Goal: Task Accomplishment & Management: Manage account settings

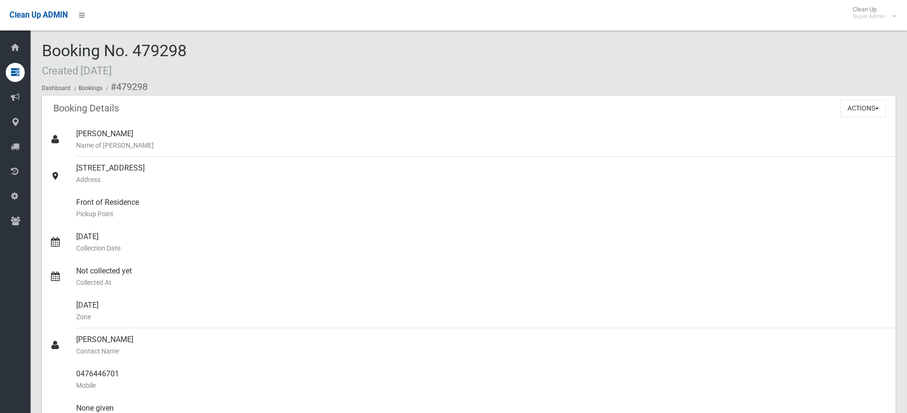
scroll to position [1333, 0]
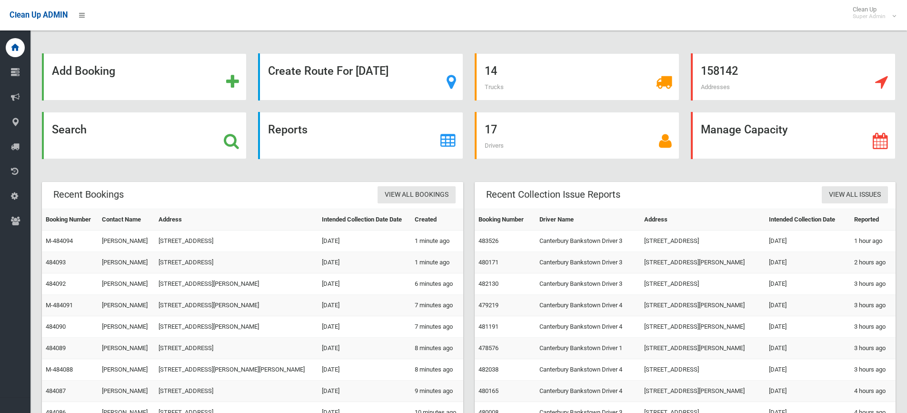
click at [230, 145] on icon at bounding box center [231, 141] width 15 height 16
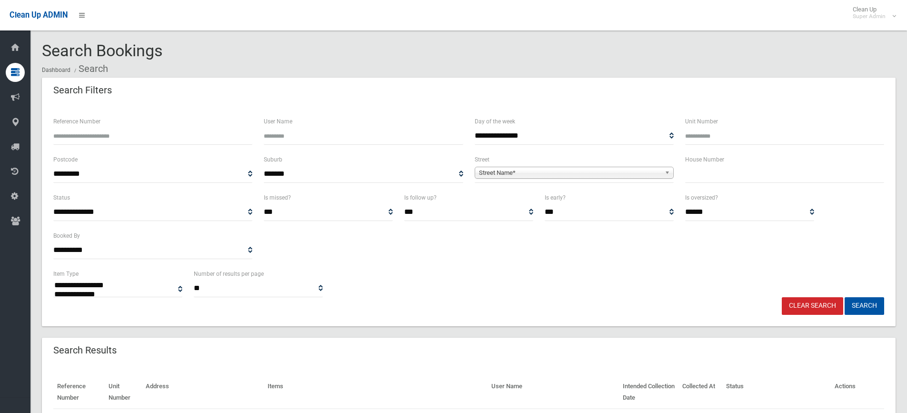
select select
click at [762, 172] on input "text" at bounding box center [784, 174] width 199 height 18
type input "**"
click at [605, 173] on span "Street Name*" at bounding box center [570, 172] width 182 height 11
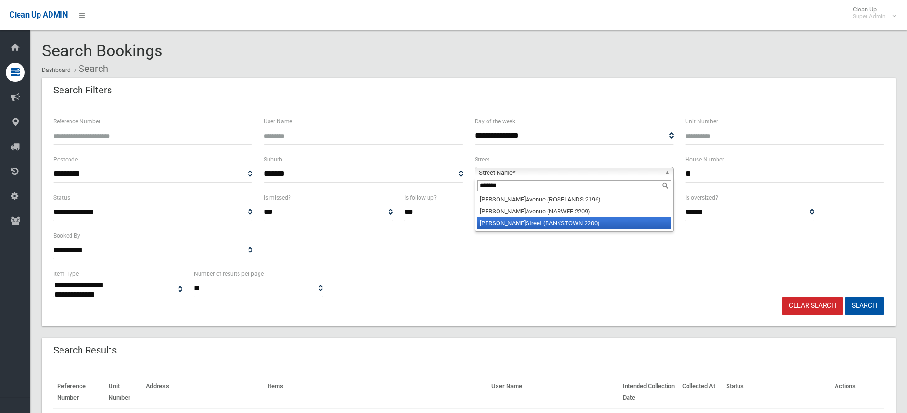
type input "*******"
click at [557, 225] on li "Raymond Street (BANKSTOWN 2200)" at bounding box center [574, 223] width 194 height 12
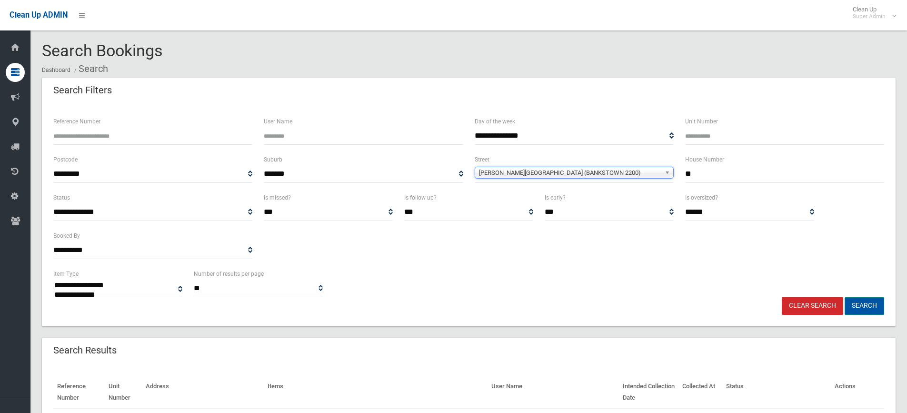
click at [873, 300] on button "Search" at bounding box center [865, 306] width 40 height 18
select select
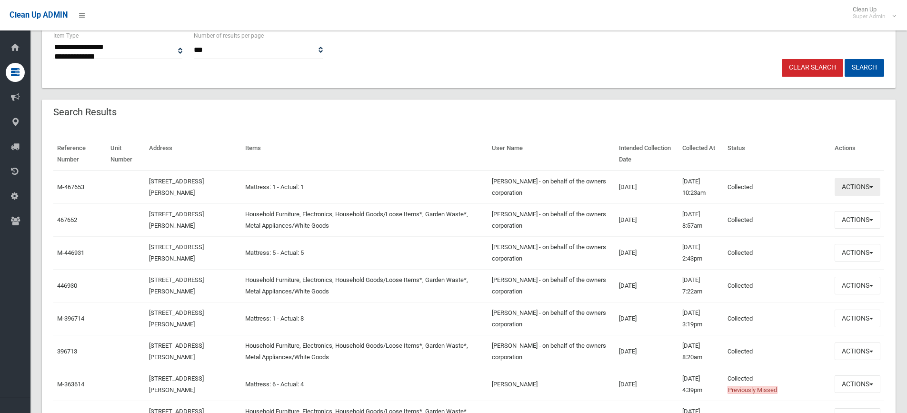
click at [877, 186] on button "Actions" at bounding box center [858, 187] width 46 height 18
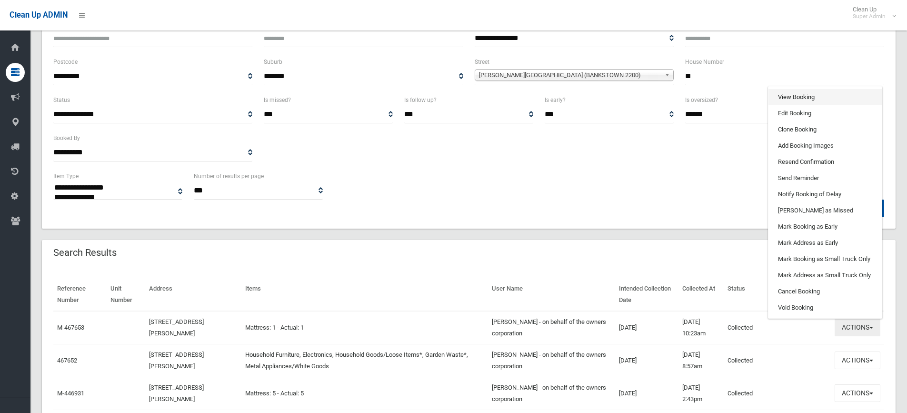
scroll to position [95, 0]
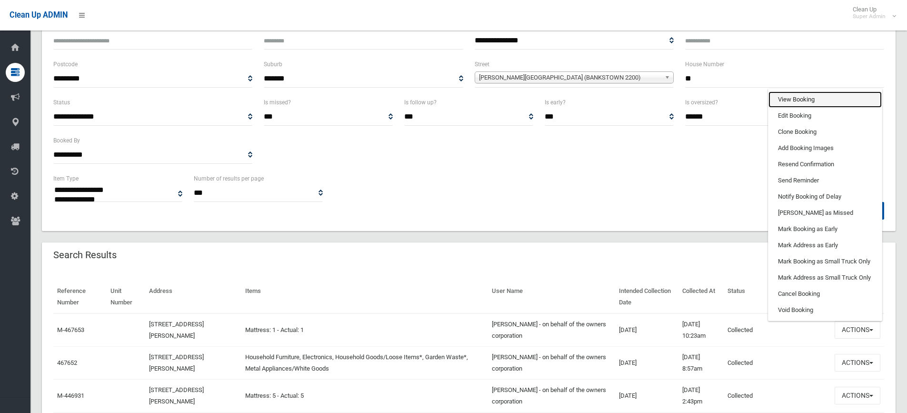
click at [798, 99] on link "View Booking" at bounding box center [825, 99] width 113 height 16
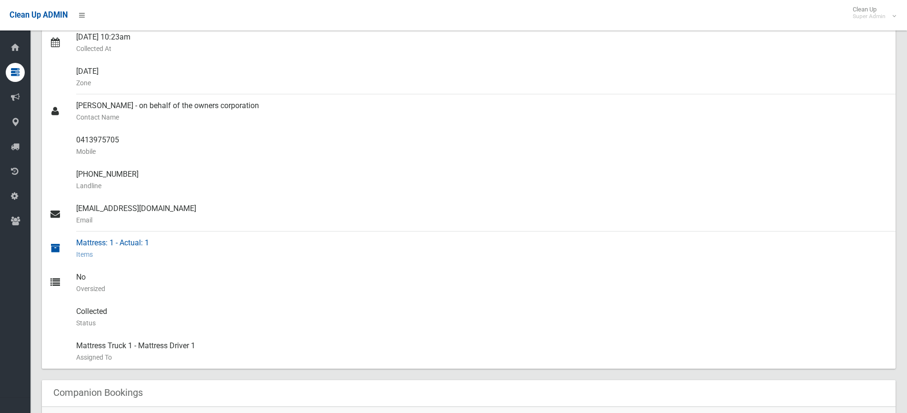
scroll to position [238, 0]
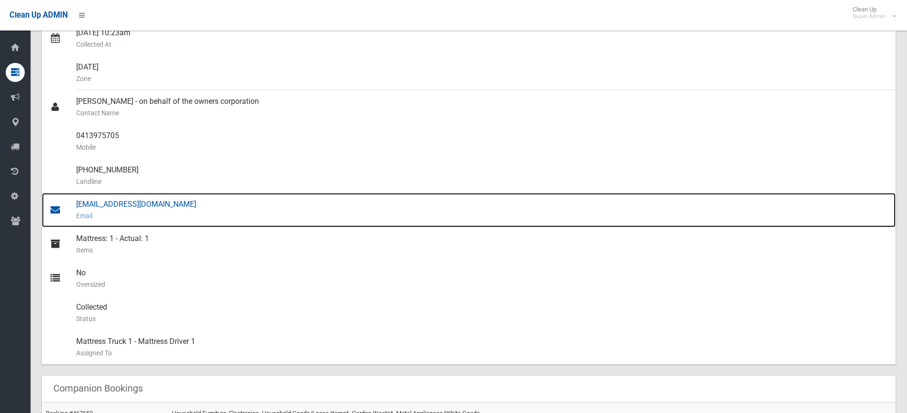
click at [120, 202] on div "graham83@optusnet.com.au Email" at bounding box center [482, 210] width 812 height 34
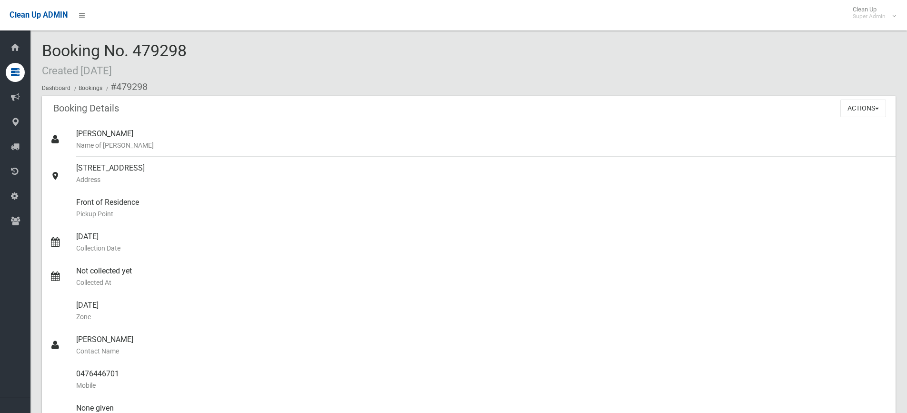
click at [351, 47] on div "Booking No. 479298 Created [DATE] Dashboard Bookings #479298" at bounding box center [469, 69] width 854 height 54
click at [300, 84] on ol "Dashboard Bookings #479298" at bounding box center [469, 87] width 854 height 18
click at [474, 56] on div "Booking No. 479298 Created [DATE] Dashboard Bookings #479298" at bounding box center [469, 69] width 854 height 54
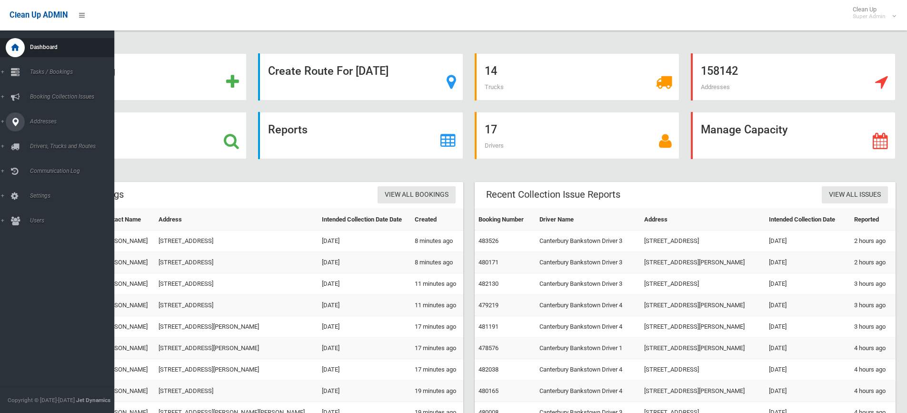
click at [15, 117] on icon at bounding box center [15, 121] width 9 height 19
click at [52, 134] on link "All Addresses" at bounding box center [60, 137] width 121 height 13
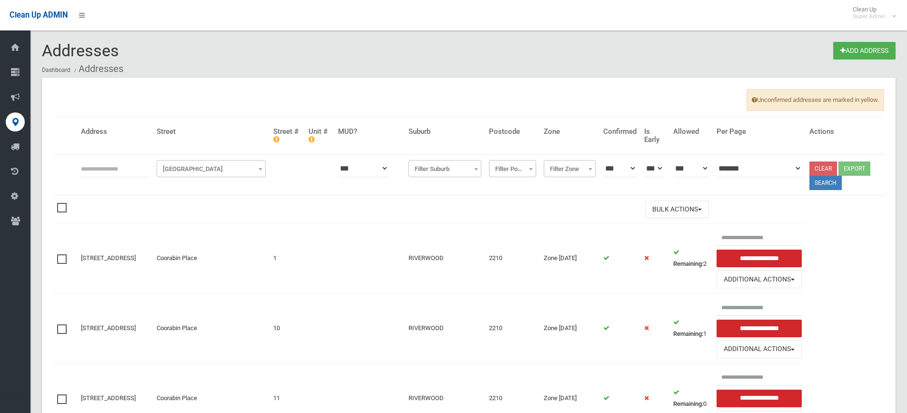
click at [123, 171] on input "text" at bounding box center [115, 169] width 68 height 18
type input "**********"
click button at bounding box center [0, 0] width 0 height 0
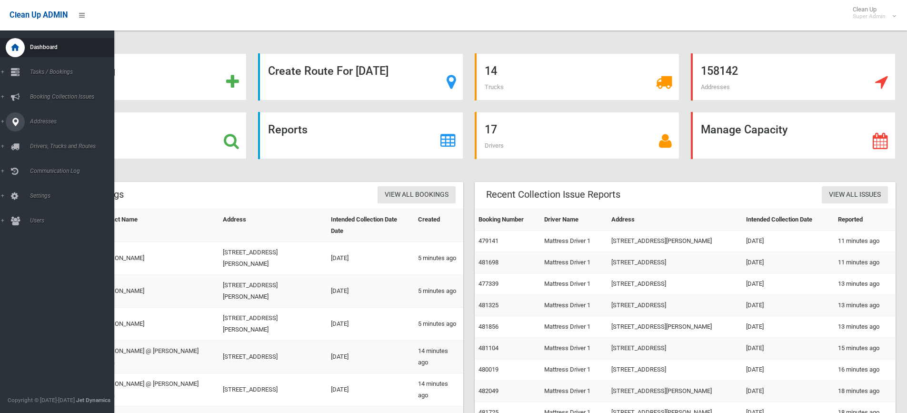
click at [13, 122] on icon at bounding box center [15, 121] width 9 height 19
click at [46, 133] on link "All Addresses" at bounding box center [60, 137] width 121 height 13
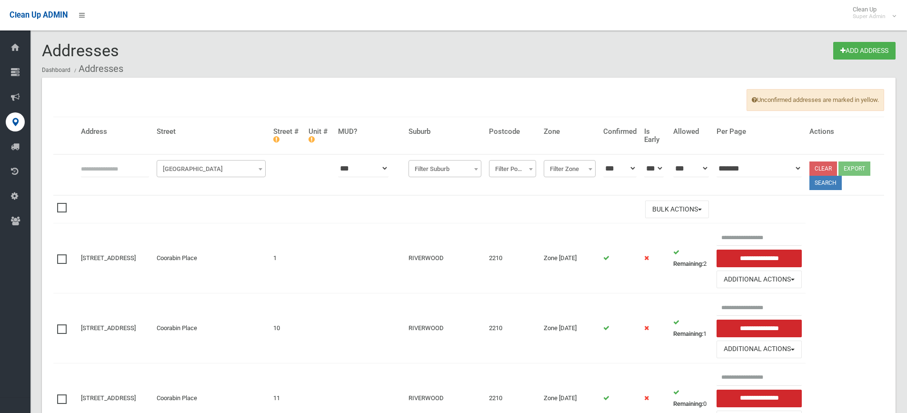
click at [98, 168] on input "text" at bounding box center [115, 169] width 68 height 18
type input "**********"
click button at bounding box center [0, 0] width 0 height 0
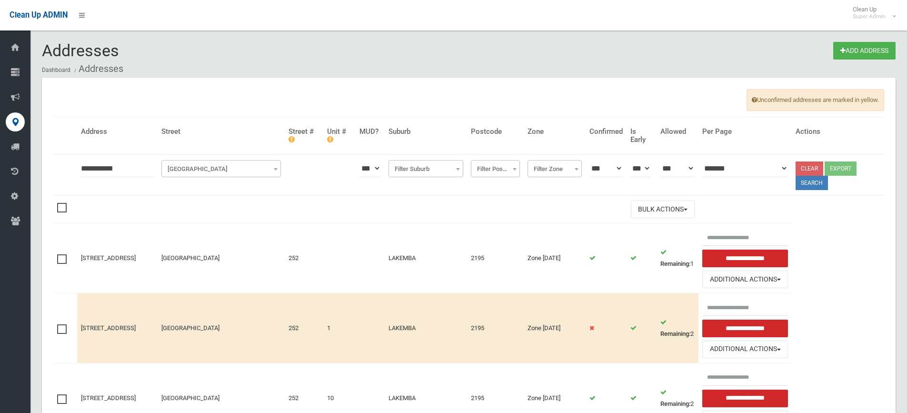
click at [62, 203] on span at bounding box center [64, 203] width 14 height 0
click at [60, 254] on span at bounding box center [64, 254] width 14 height 0
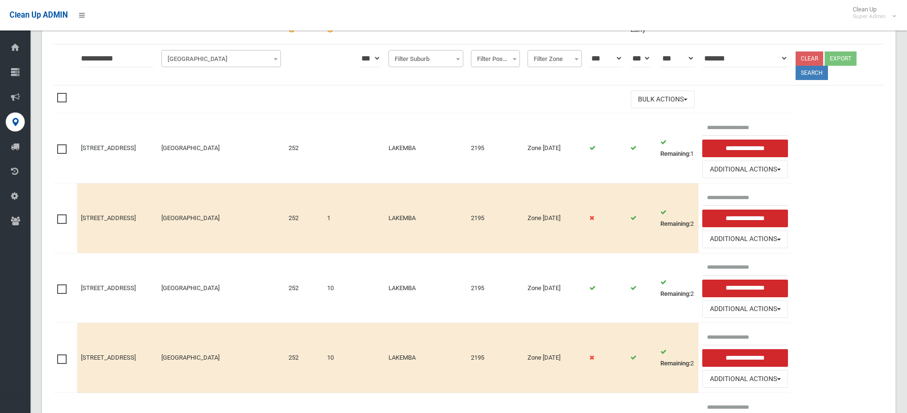
scroll to position [34, 0]
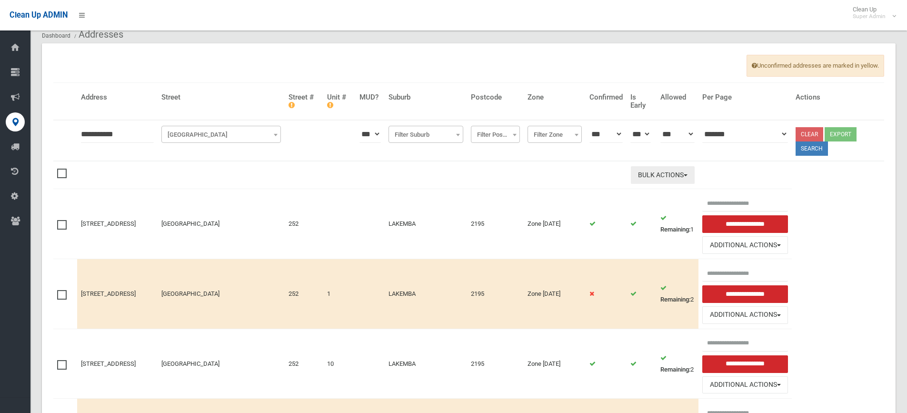
click at [665, 170] on button "Bulk Actions" at bounding box center [663, 175] width 64 height 18
click at [672, 194] on link "Delete Selected" at bounding box center [688, 195] width 113 height 16
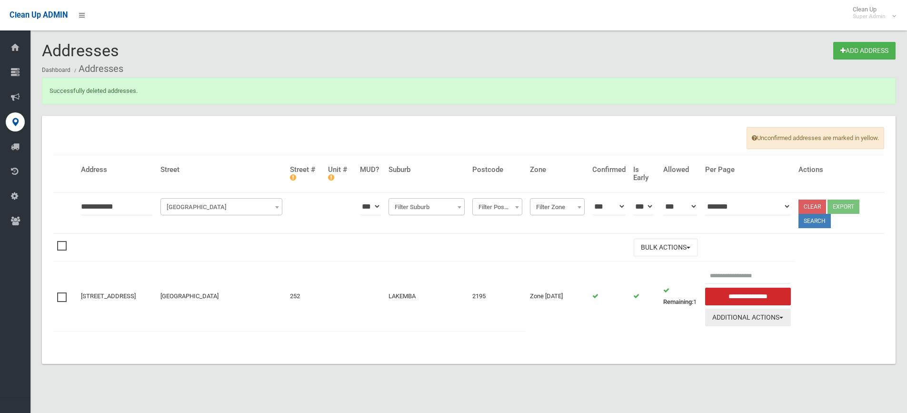
click at [761, 316] on button "Additional Actions" at bounding box center [748, 318] width 86 height 18
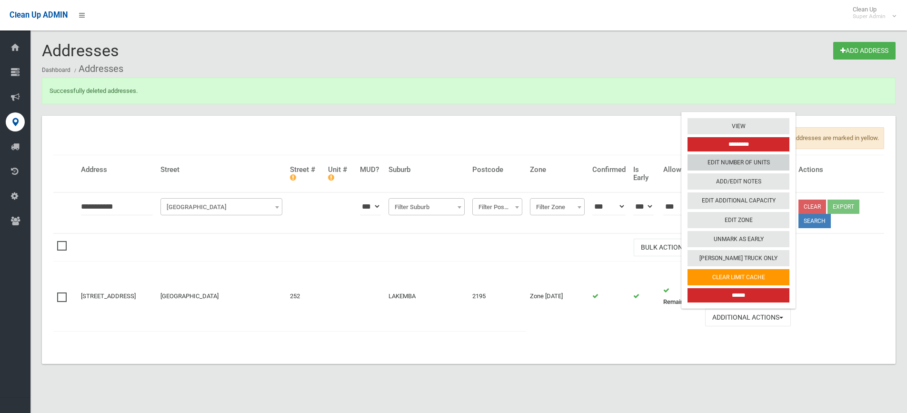
click at [747, 166] on link "Edit Number of Units" at bounding box center [739, 162] width 102 height 16
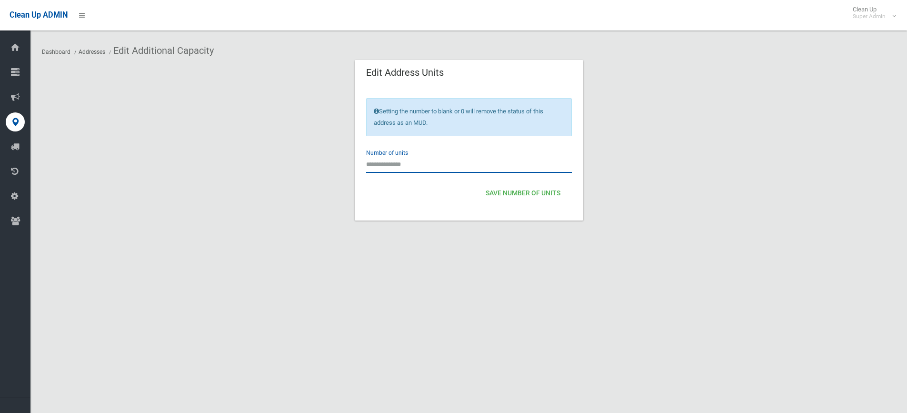
click at [415, 167] on input "number" at bounding box center [469, 164] width 206 height 18
type input "**"
click at [522, 190] on button "Save Number of Units" at bounding box center [523, 194] width 82 height 18
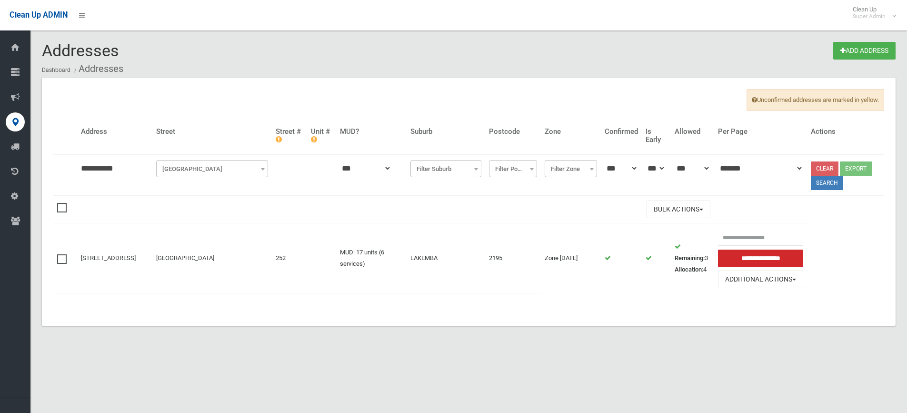
click at [94, 166] on input "**********" at bounding box center [115, 169] width 68 height 18
click at [218, 303] on div "Unconfirmed addresses are marked in yellow. Address Street Street # Unit # MUD?…" at bounding box center [469, 202] width 854 height 248
click at [489, 301] on td at bounding box center [297, 298] width 488 height 10
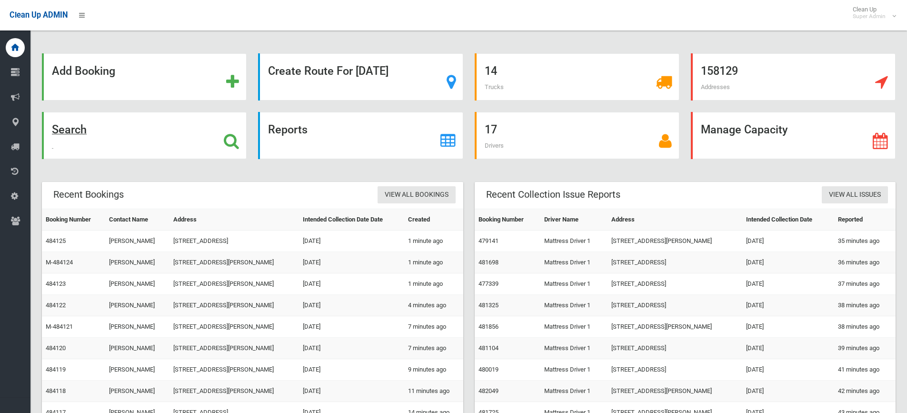
click at [230, 142] on icon at bounding box center [231, 141] width 15 height 16
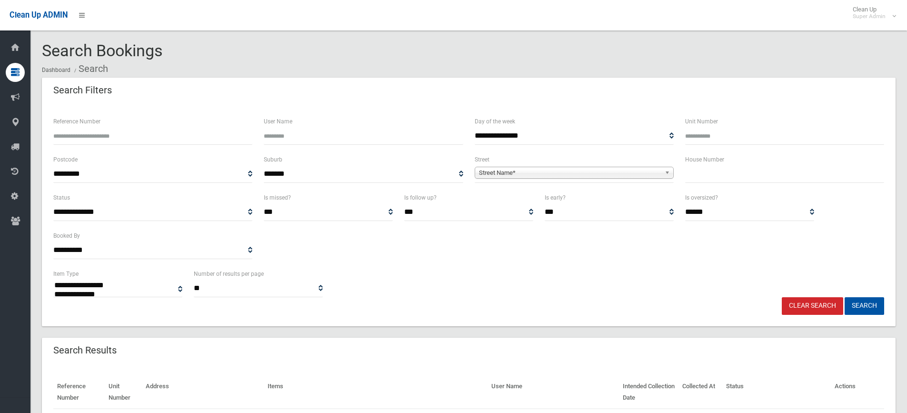
select select
click at [103, 133] on input "Reference Number" at bounding box center [152, 136] width 199 height 18
type input "******"
click at [845, 297] on button "Search" at bounding box center [865, 306] width 40 height 18
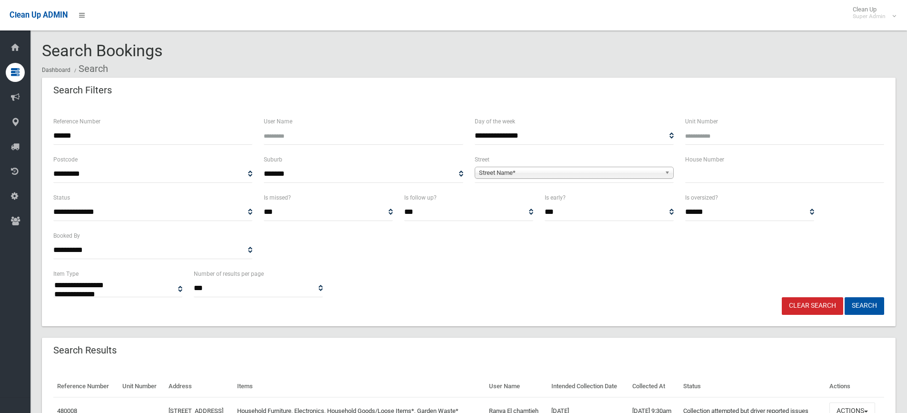
select select
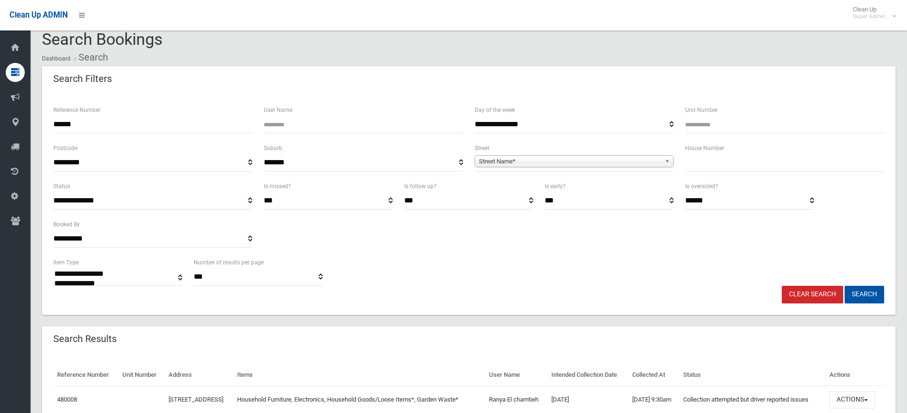
scroll to position [74, 0]
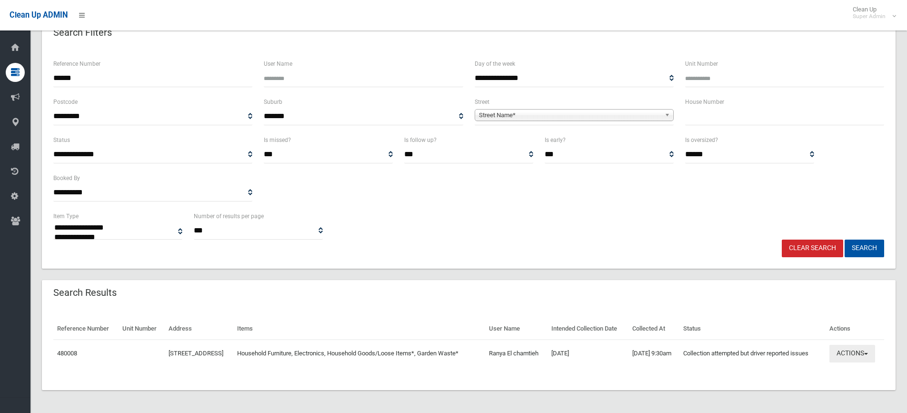
click at [863, 346] on button "Actions" at bounding box center [853, 354] width 46 height 18
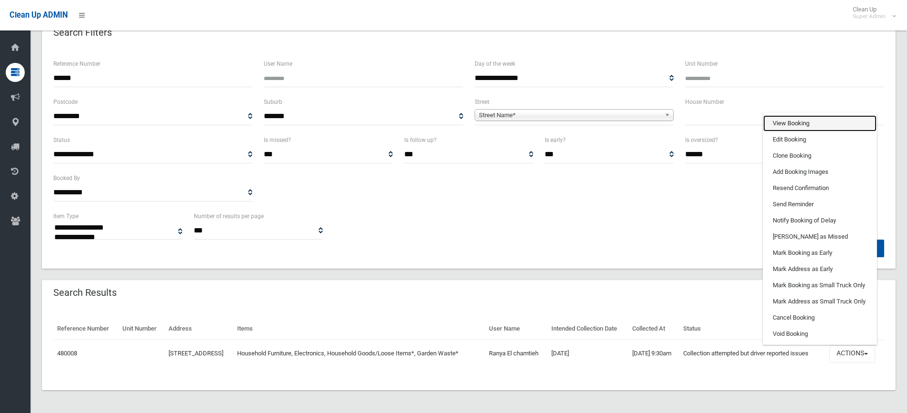
click at [804, 121] on link "View Booking" at bounding box center [819, 123] width 113 height 16
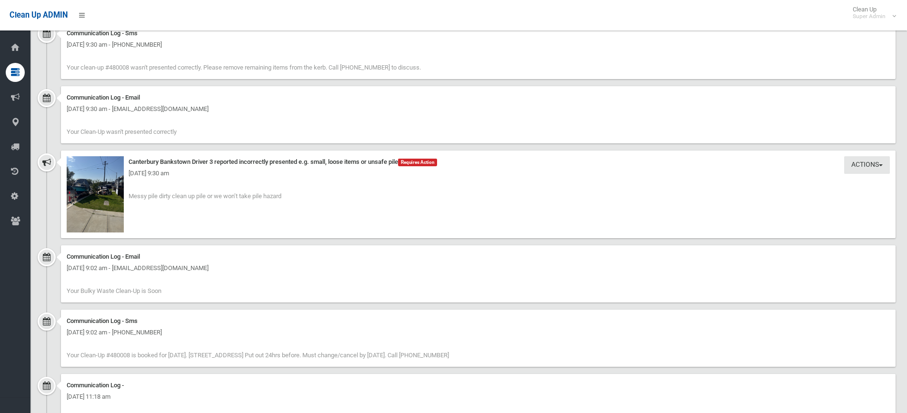
scroll to position [857, 0]
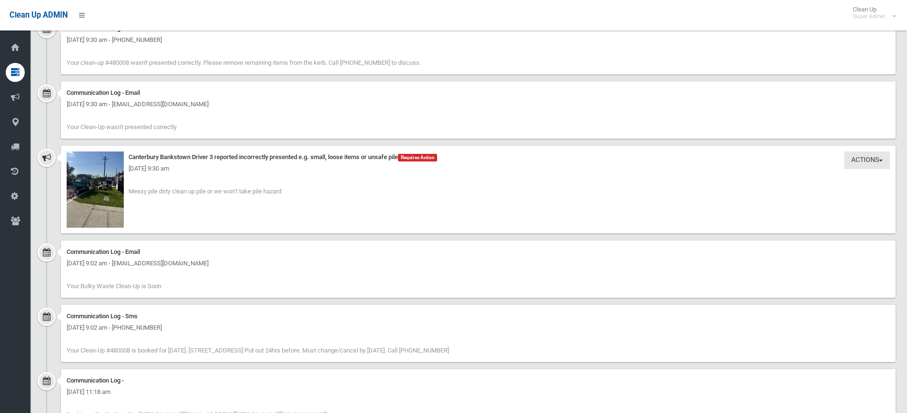
drag, startPoint x: 238, startPoint y: 167, endPoint x: 101, endPoint y: 154, distance: 137.8
click at [101, 154] on div "Actions Take Action Canterbury Bankstown Driver 3 reported incorrectly presente…" at bounding box center [478, 190] width 835 height 88
click at [232, 166] on div "[DATE] 9:30 am" at bounding box center [478, 168] width 823 height 11
click at [876, 157] on button "Actions" at bounding box center [867, 160] width 46 height 18
click at [811, 177] on link "Take Action" at bounding box center [834, 180] width 113 height 16
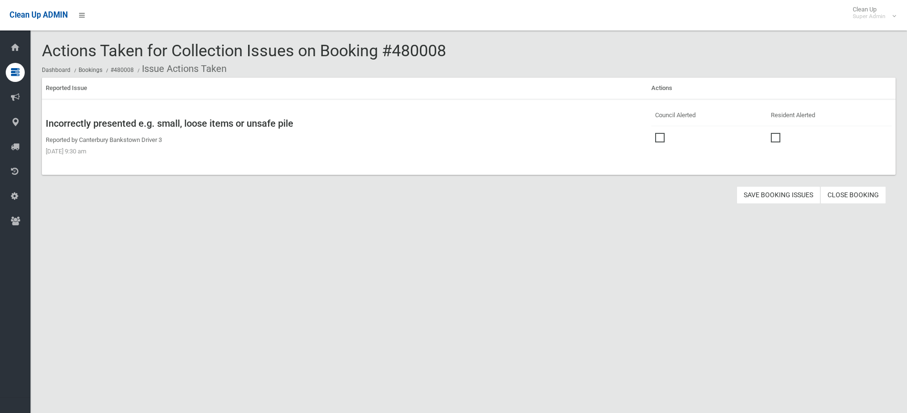
click at [655, 133] on span at bounding box center [662, 133] width 14 height 0
click at [781, 192] on button "Save Booking Issues" at bounding box center [779, 195] width 84 height 18
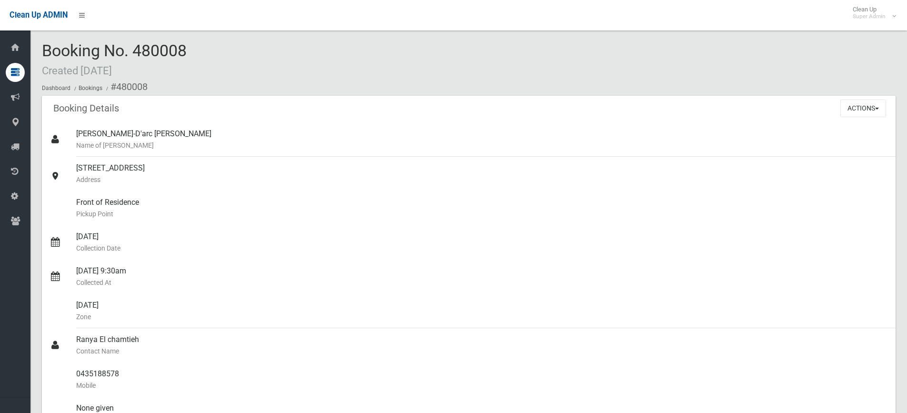
click at [277, 57] on div "Booking No. 480008 Created [DATE] Dashboard Bookings #480008" at bounding box center [469, 69] width 854 height 54
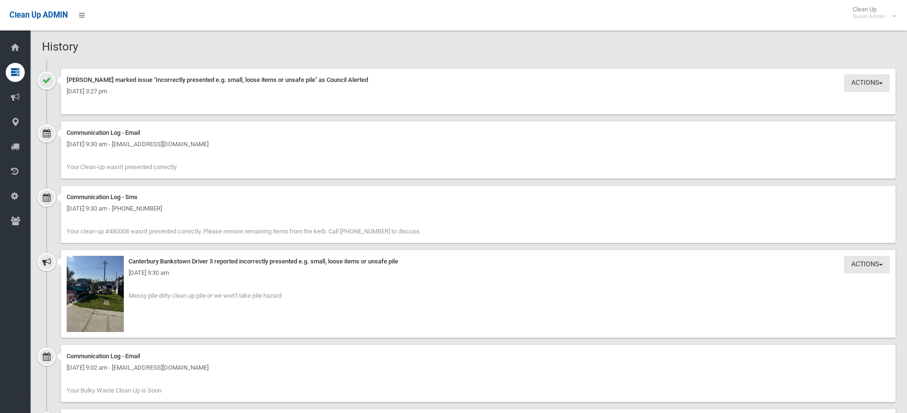
scroll to position [905, 0]
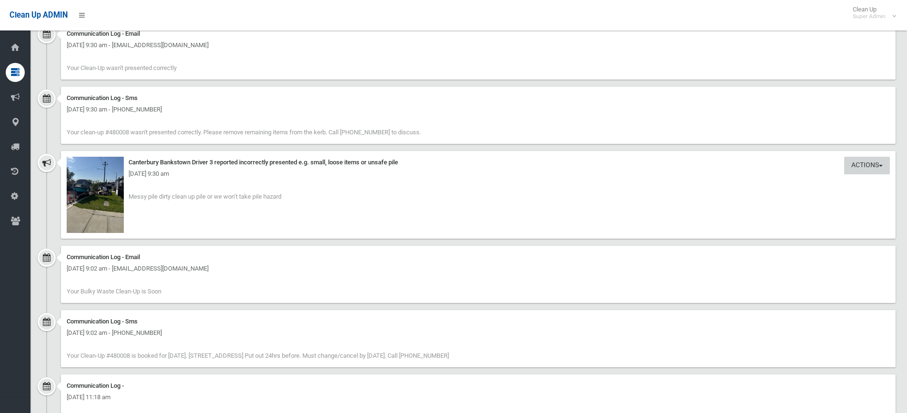
click at [868, 161] on button "Actions" at bounding box center [867, 166] width 46 height 18
click at [102, 185] on img at bounding box center [95, 195] width 57 height 76
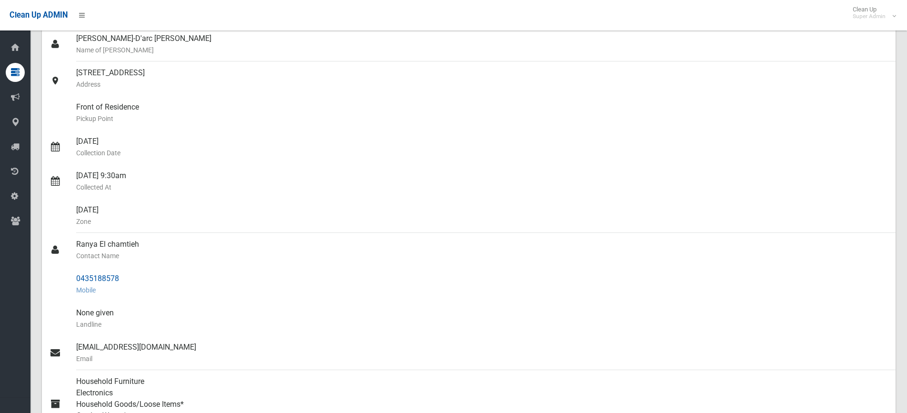
scroll to position [0, 0]
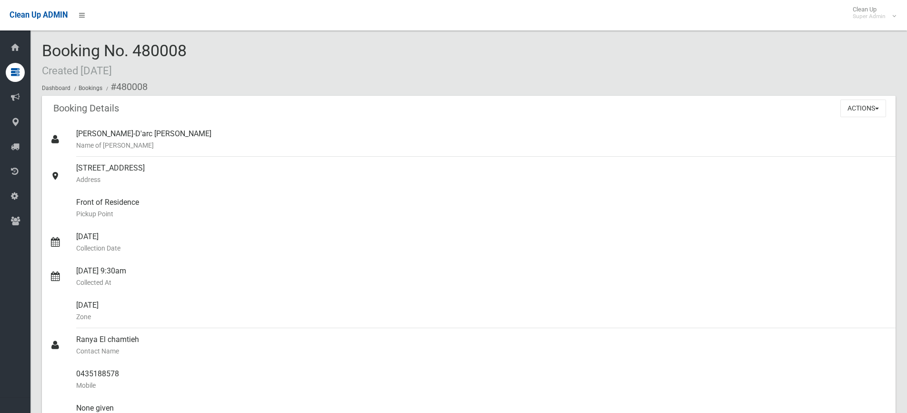
click at [201, 49] on div "Booking No. 480008 Created 19/08/2025 Dashboard Bookings #480008" at bounding box center [469, 69] width 854 height 54
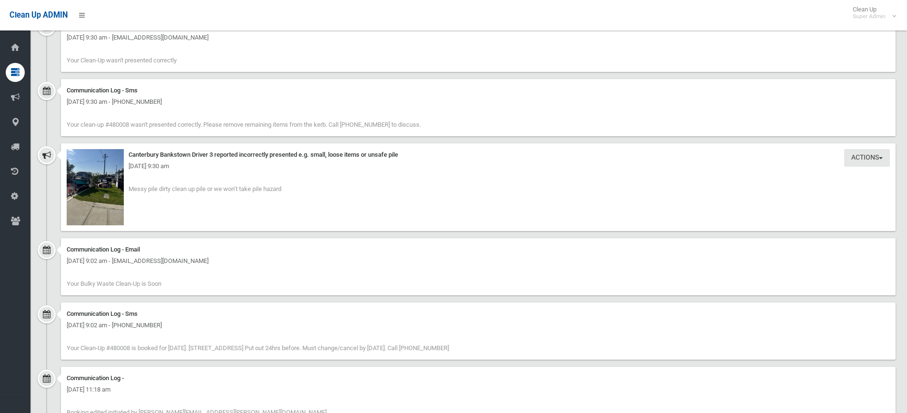
scroll to position [905, 0]
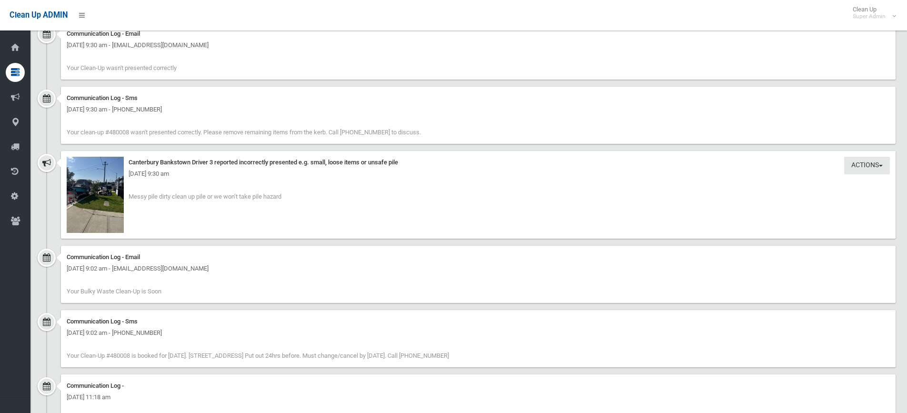
drag, startPoint x: 288, startPoint y: 197, endPoint x: 125, endPoint y: 192, distance: 162.9
click at [125, 192] on div "Actions Take Action Canterbury Bankstown Driver 3 reported incorrectly presente…" at bounding box center [478, 195] width 835 height 88
click at [302, 196] on div "Actions Take Action Canterbury Bankstown Driver 3 reported incorrectly presente…" at bounding box center [478, 195] width 835 height 88
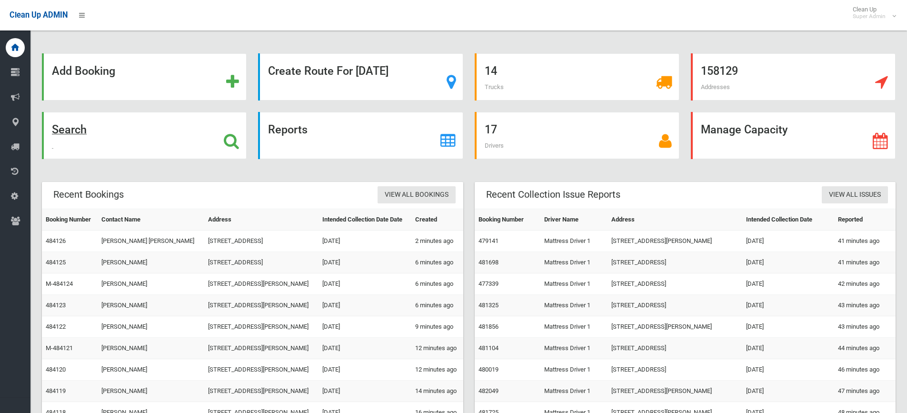
click at [237, 137] on icon at bounding box center [231, 141] width 15 height 16
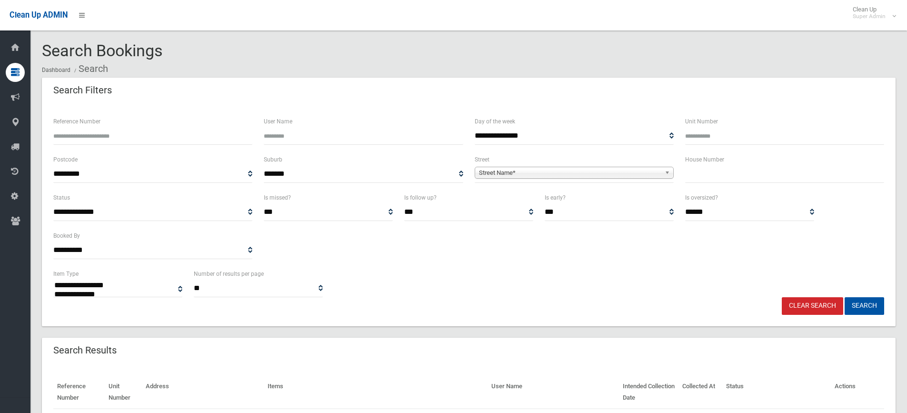
select select
click at [752, 174] on input "text" at bounding box center [784, 174] width 199 height 18
type input "**"
